Goal: Check status

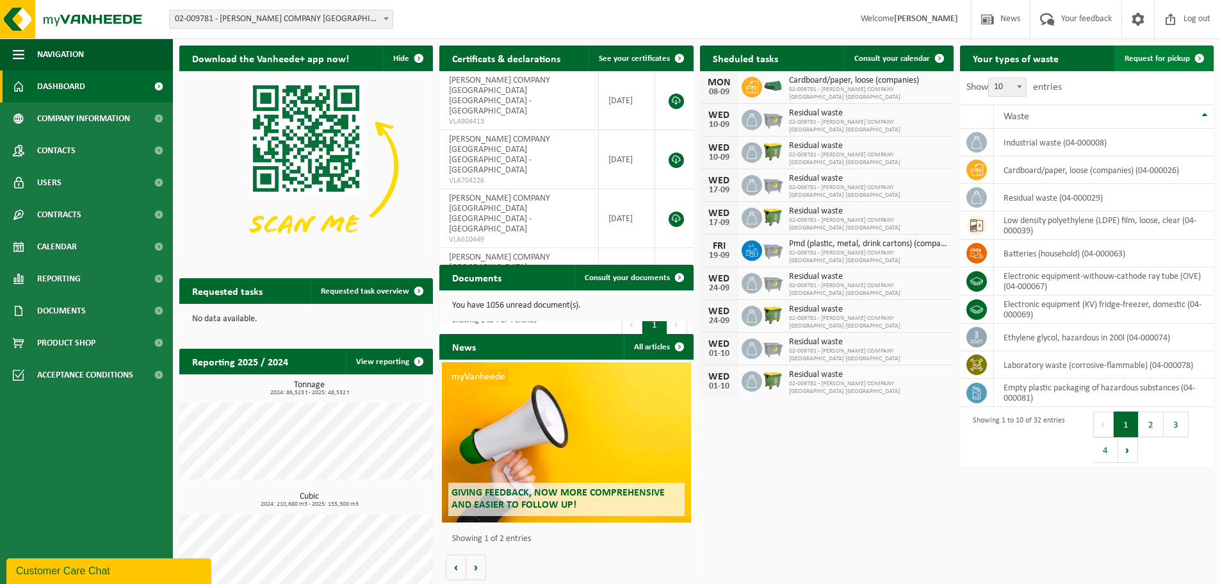
click at [1176, 59] on span "Request for pickup" at bounding box center [1157, 58] width 65 height 8
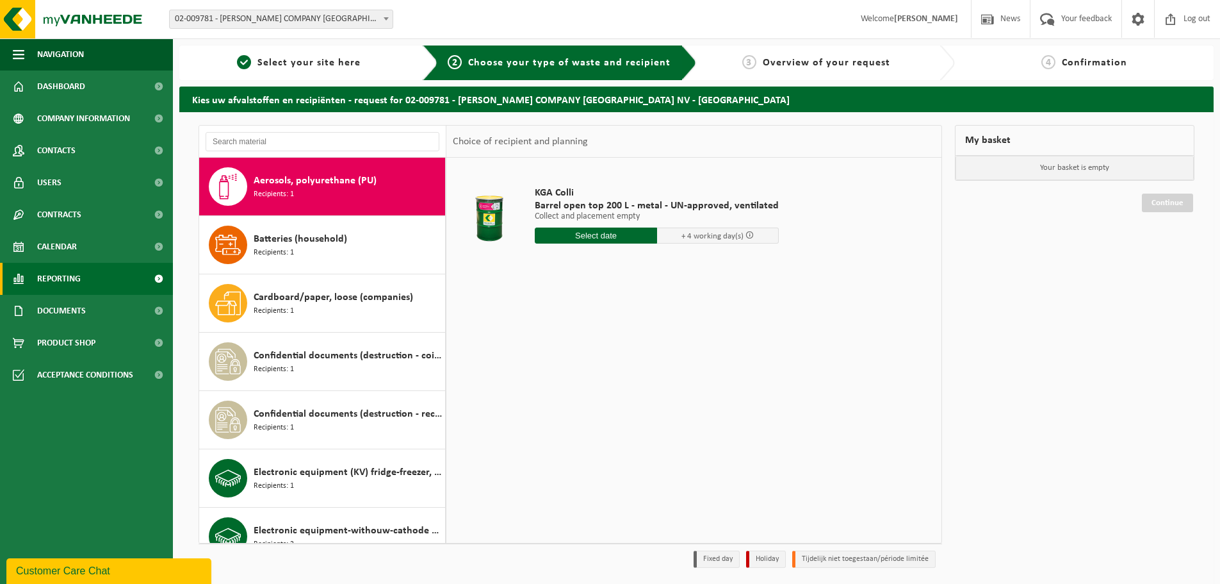
click at [83, 286] on link "Reporting" at bounding box center [86, 279] width 173 height 32
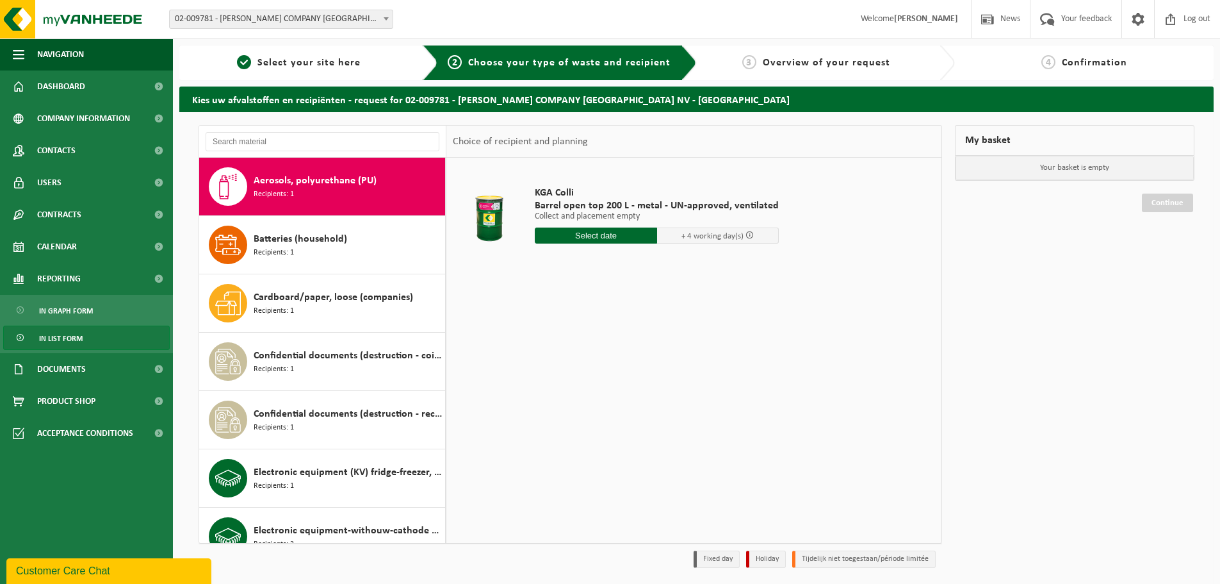
click at [69, 343] on span "In list form" at bounding box center [61, 338] width 44 height 24
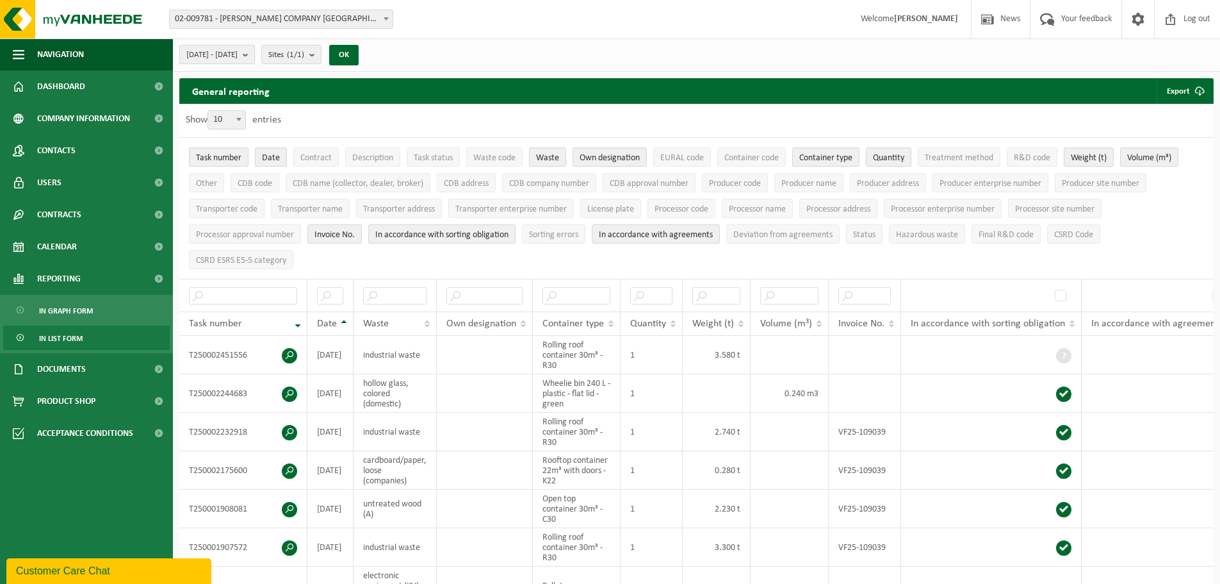
click at [254, 62] on b "submit" at bounding box center [249, 54] width 12 height 18
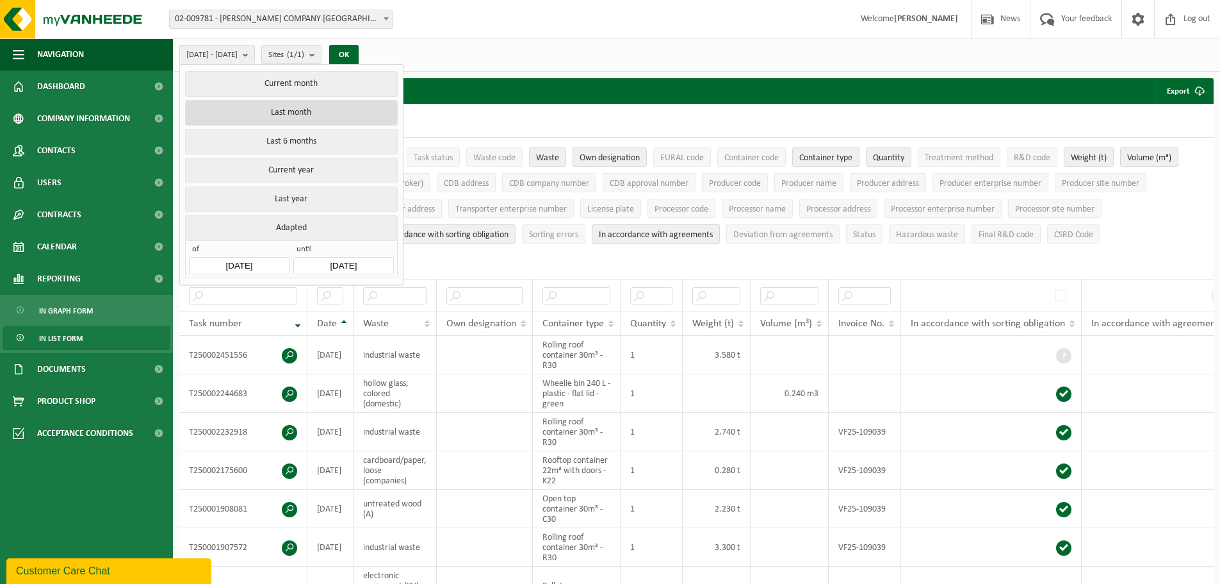
click at [323, 114] on button "Last month" at bounding box center [291, 113] width 212 height 26
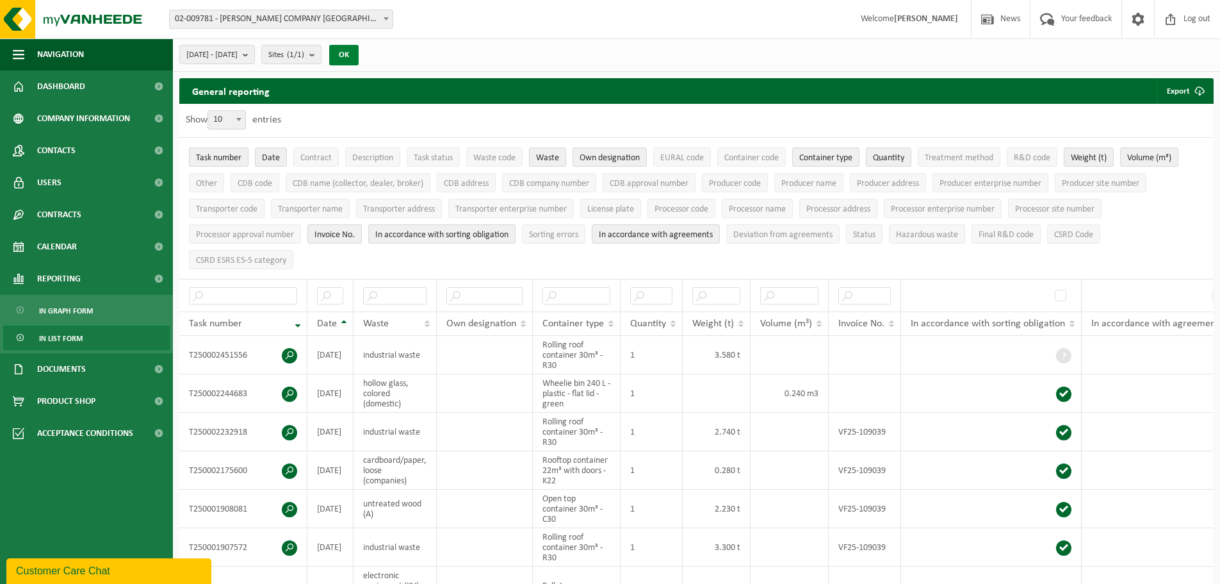
click at [359, 54] on button "OK" at bounding box center [343, 55] width 29 height 21
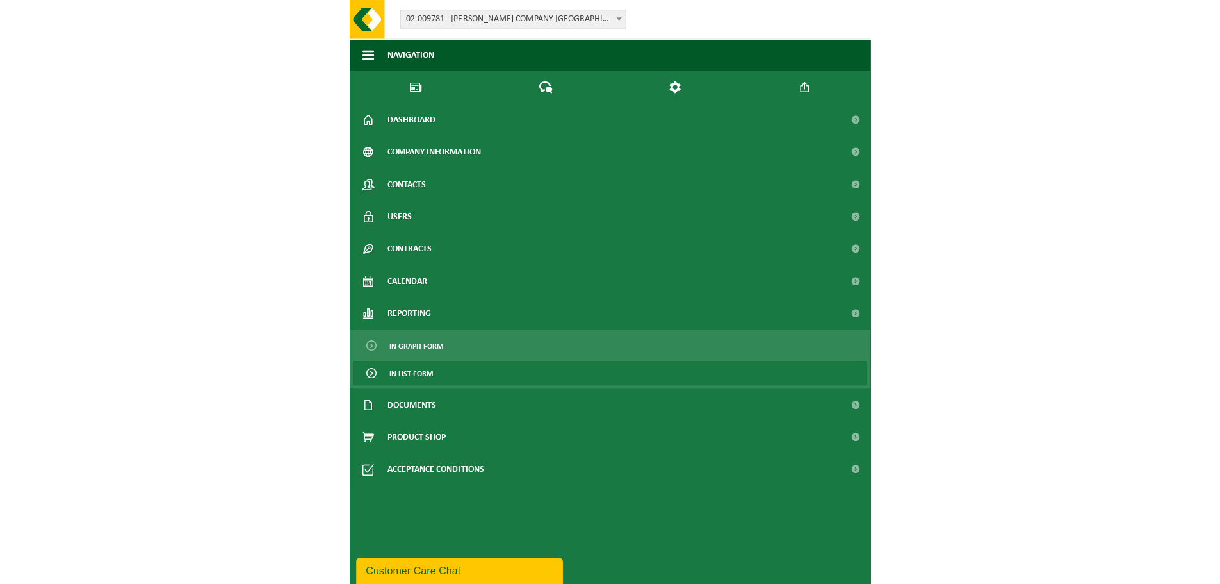
scroll to position [855, 0]
